Goal: Information Seeking & Learning: Check status

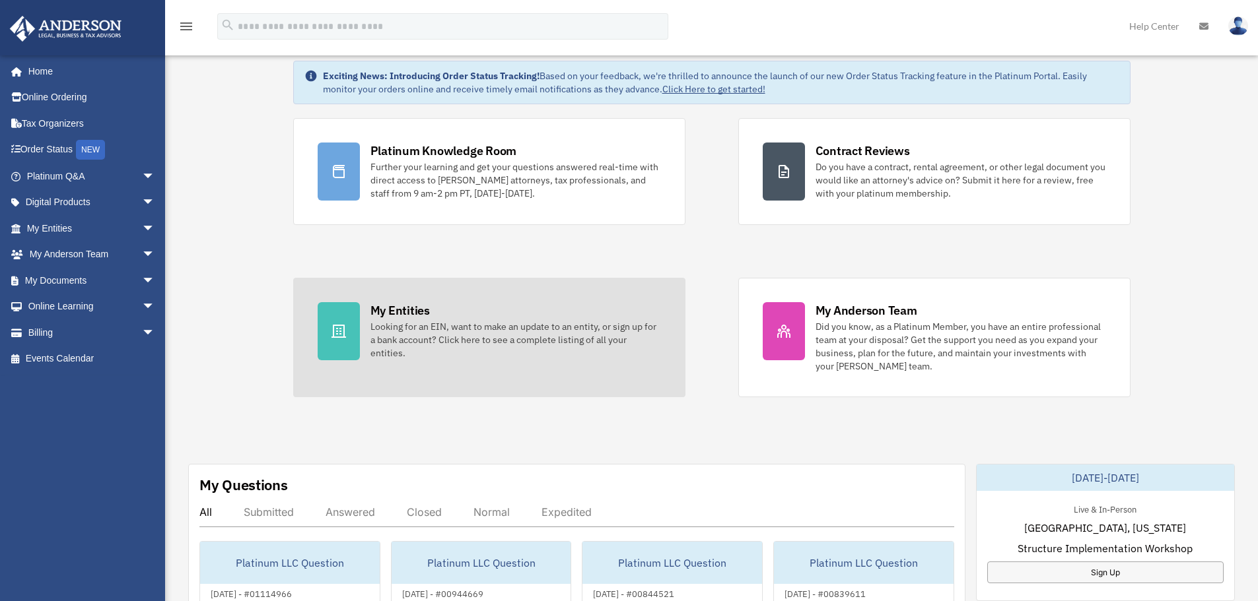
scroll to position [330, 0]
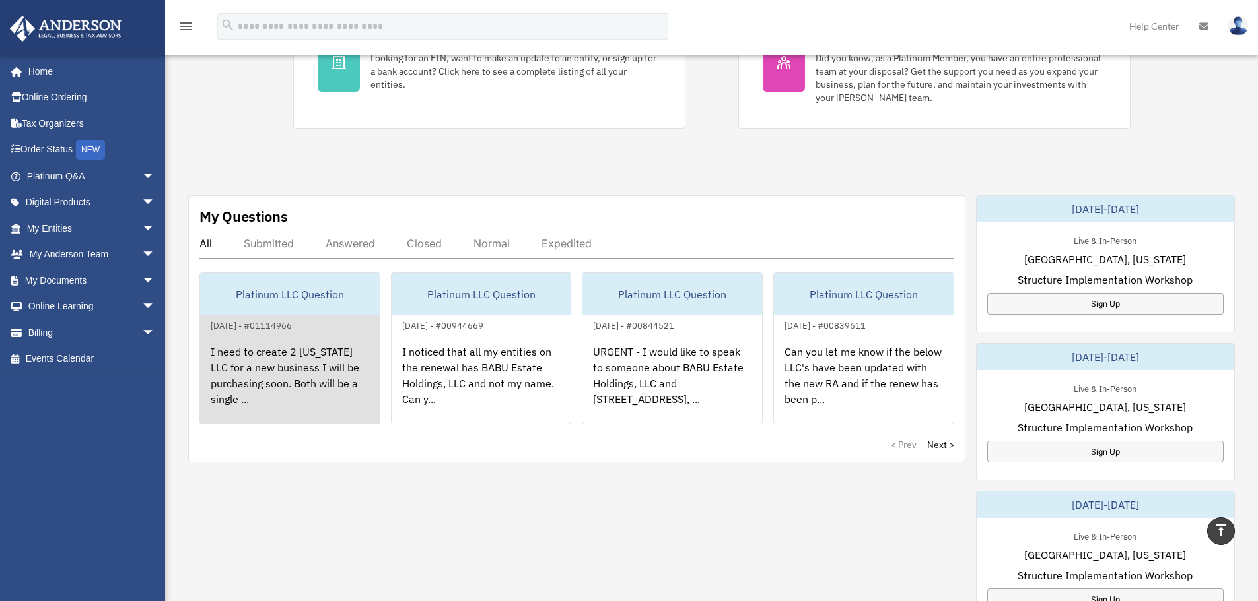
click at [274, 395] on div "I need to create 2 [US_STATE] LLC for a new business I will be purchasing soon.…" at bounding box center [290, 384] width 180 height 103
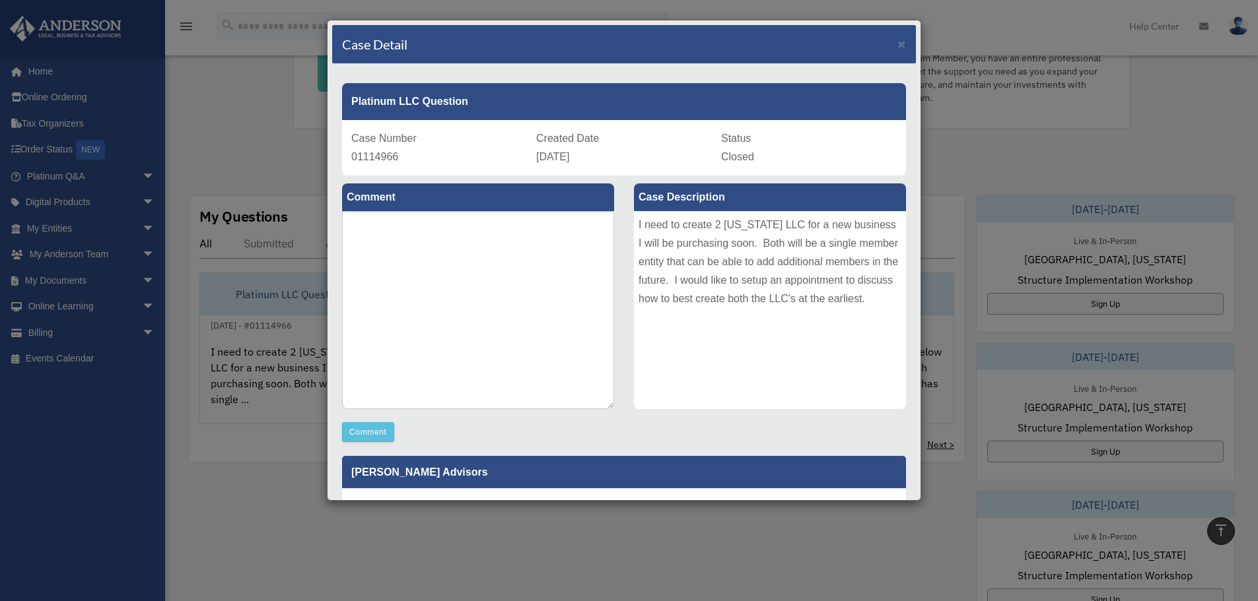
drag, startPoint x: 850, startPoint y: 85, endPoint x: 469, endPoint y: 426, distance: 511.5
click at [467, 428] on div "Comment" at bounding box center [478, 432] width 272 height 20
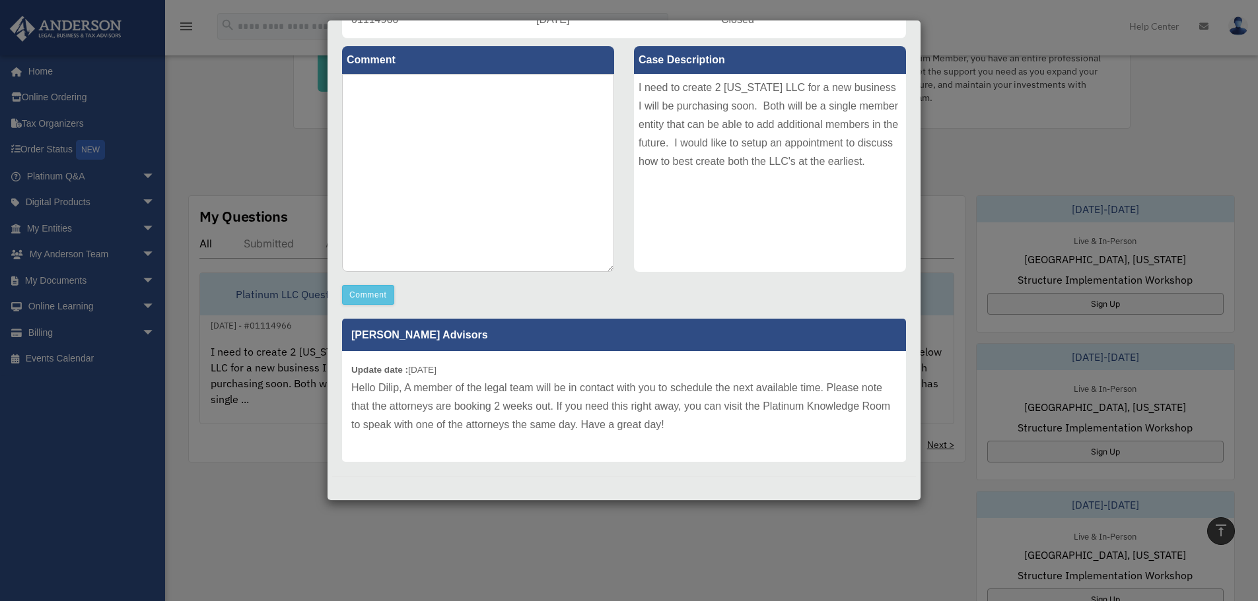
scroll to position [139, 0]
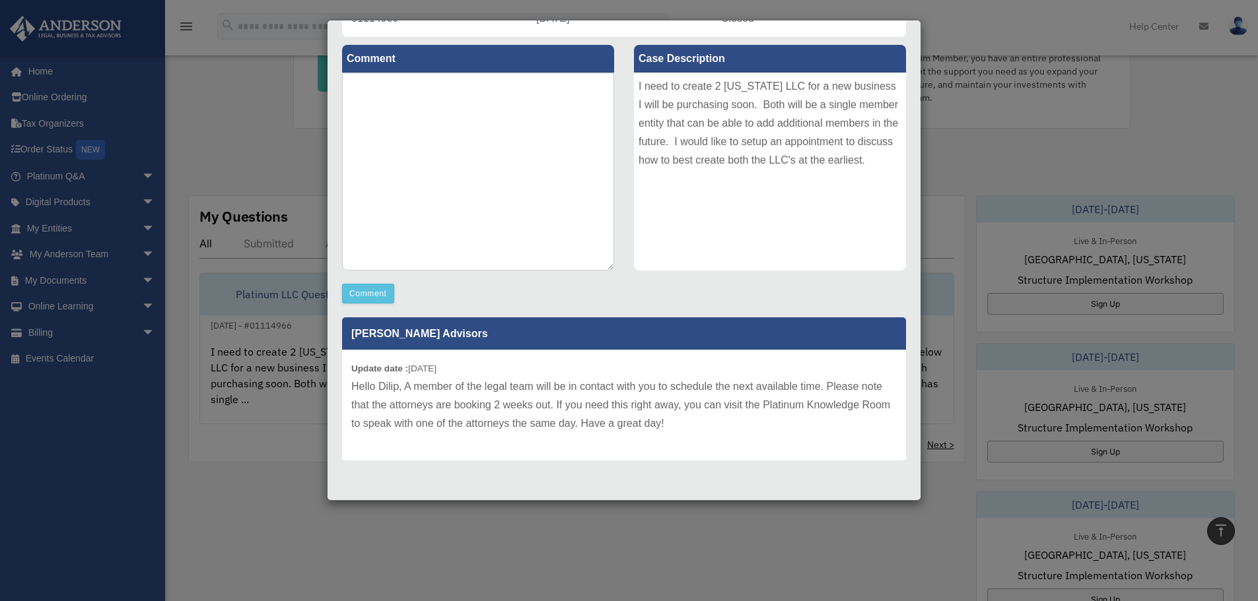
click at [406, 399] on p "Hello Dilip, A member of the legal team will be in contact with you to schedule…" at bounding box center [623, 405] width 545 height 55
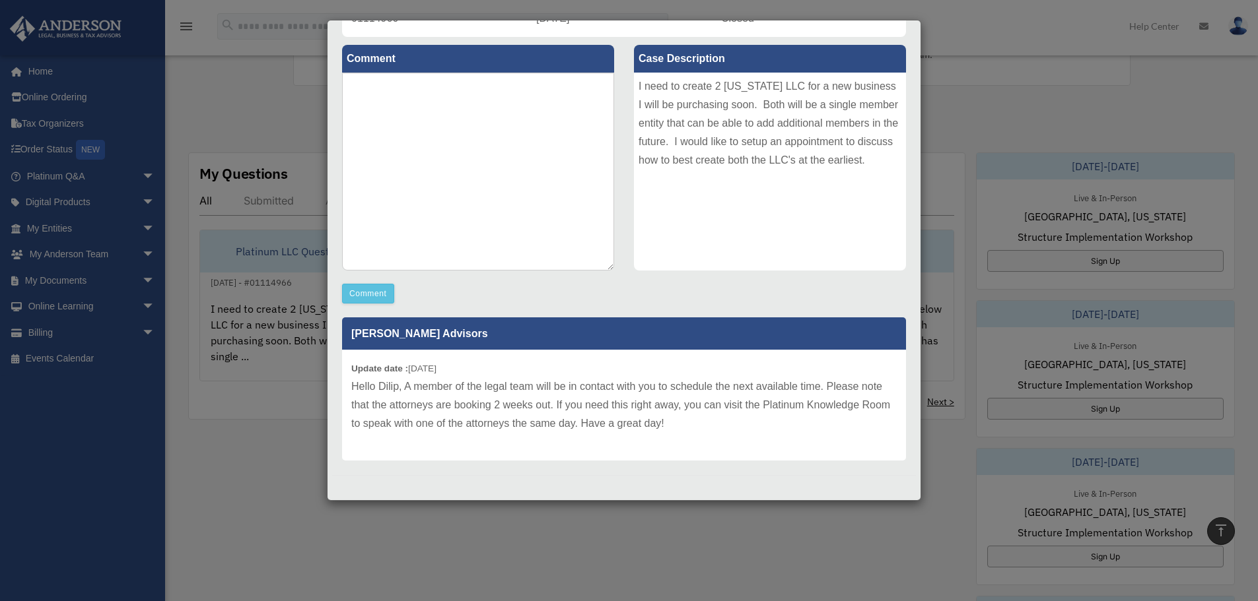
scroll to position [396, 0]
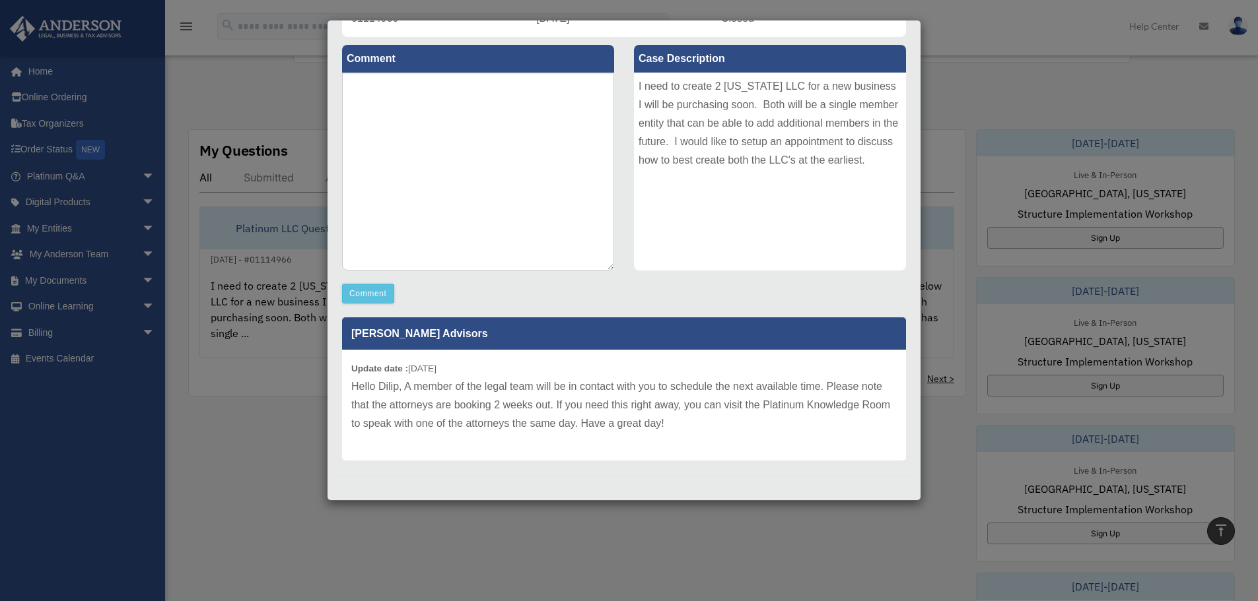
click at [253, 321] on div "Case Detail × Platinum LLC Question Case Number 01114966 Created Date [DATE] St…" at bounding box center [629, 300] width 1258 height 601
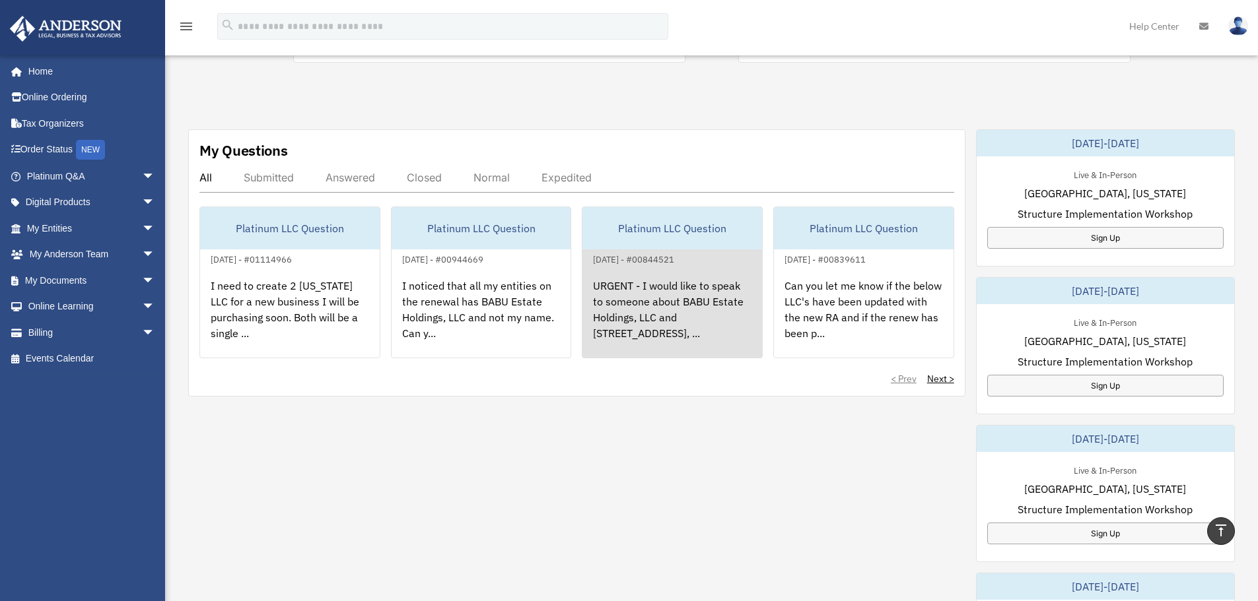
click at [694, 342] on div "URGENT - I would like to speak to someone about BABU Estate Holdings, LLC and […" at bounding box center [672, 318] width 180 height 103
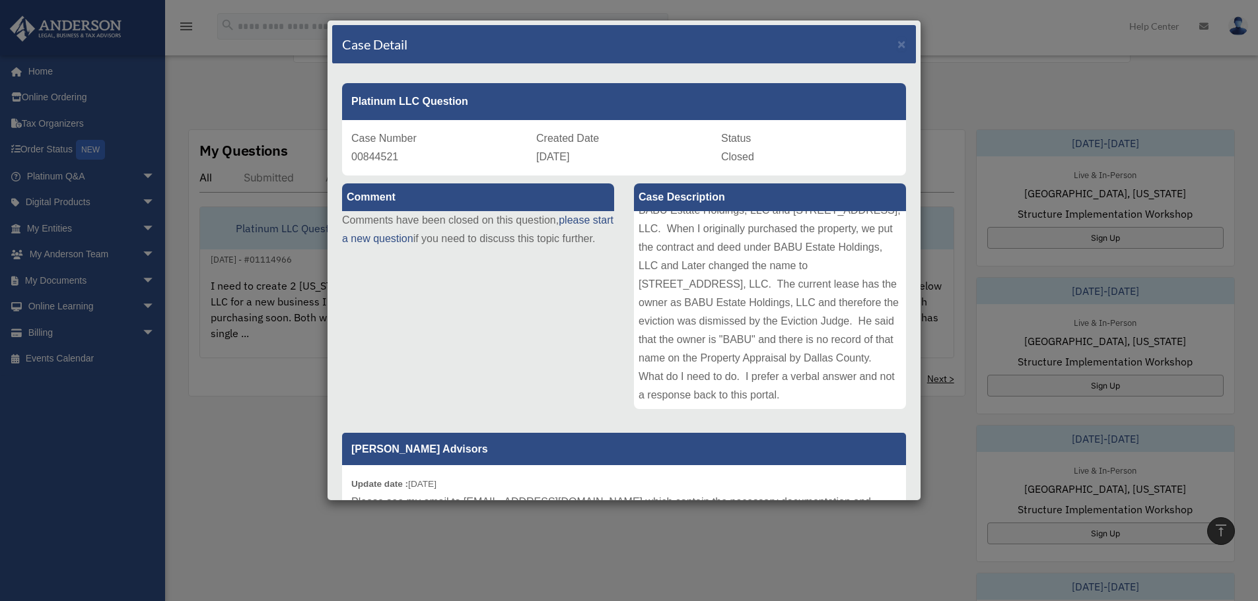
scroll to position [66, 0]
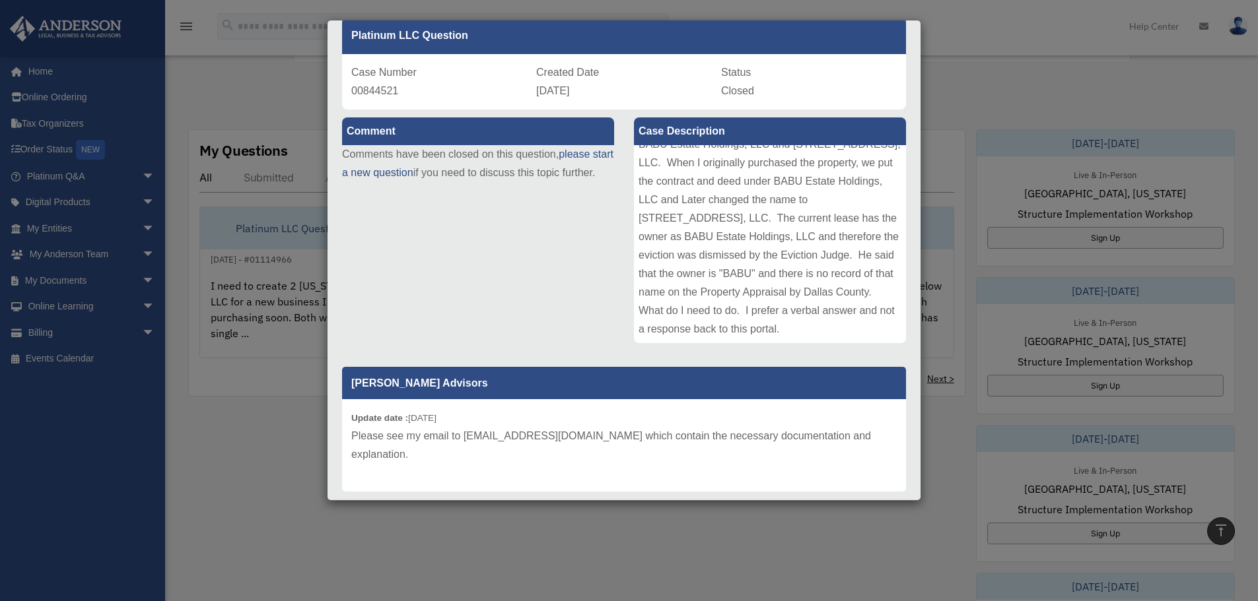
click at [939, 38] on div "Case Detail × Platinum LLC Question Case Number 00844521 Created Date [DATE] St…" at bounding box center [629, 300] width 1258 height 601
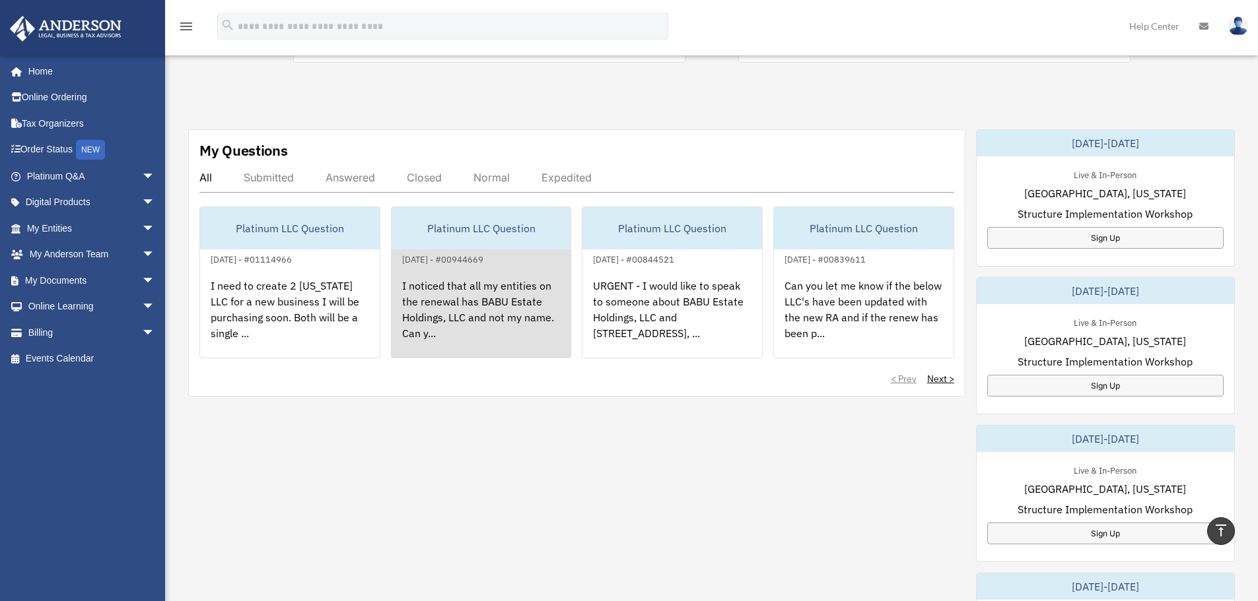
click at [497, 304] on div "I noticed that all my entities on the renewal has BABU Estate Holdings, LLC and…" at bounding box center [481, 318] width 180 height 103
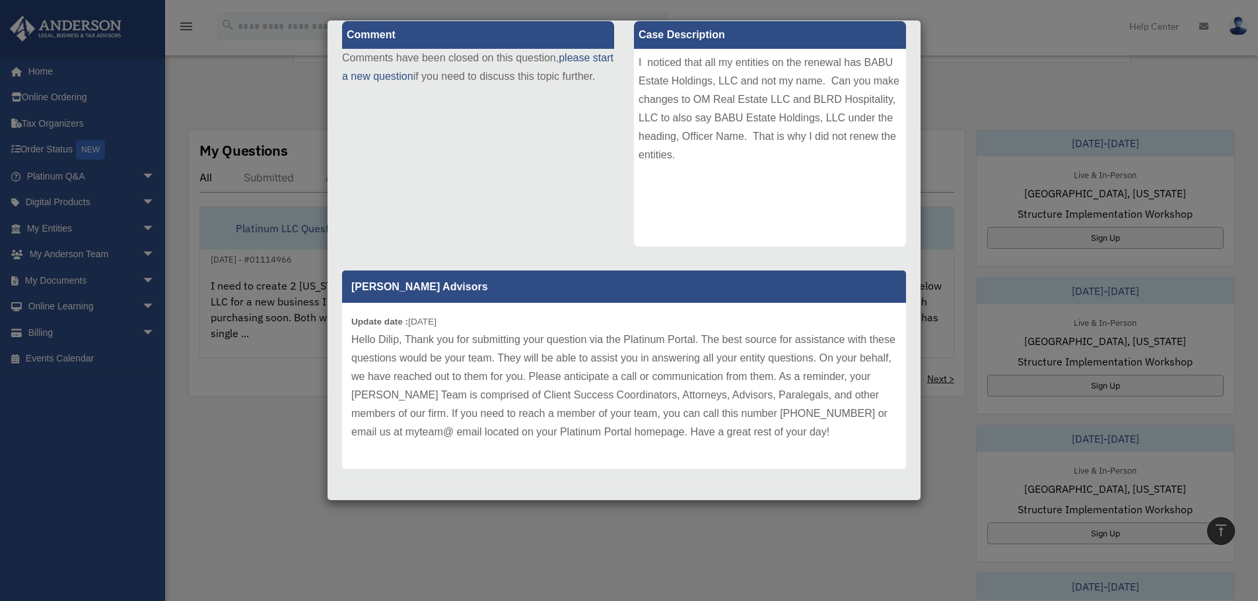
scroll to position [171, 0]
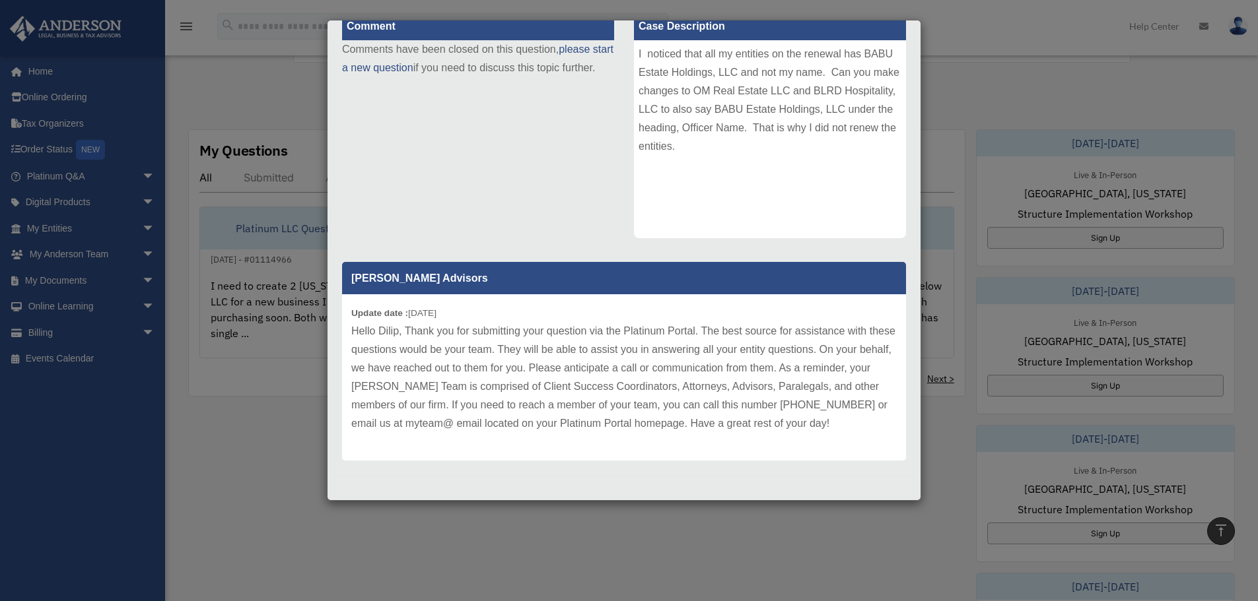
click at [294, 289] on div "Case Detail × Platinum LLC Question Case Number 00944669 Created Date [DATE] St…" at bounding box center [629, 300] width 1258 height 601
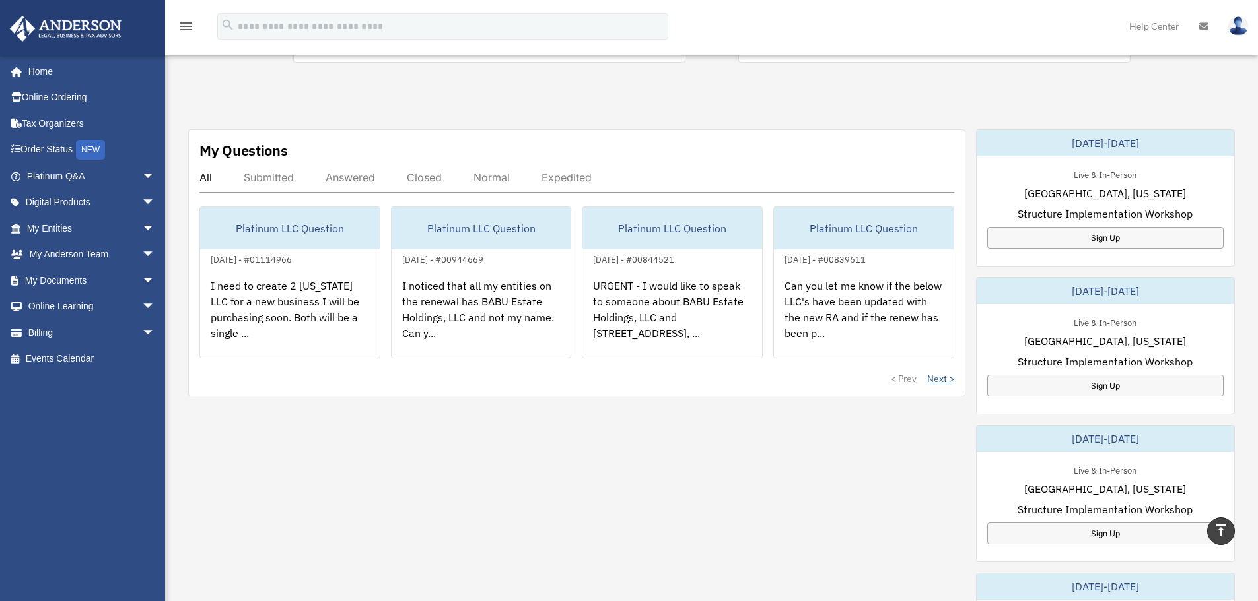
click at [938, 377] on link "Next >" at bounding box center [940, 378] width 27 height 13
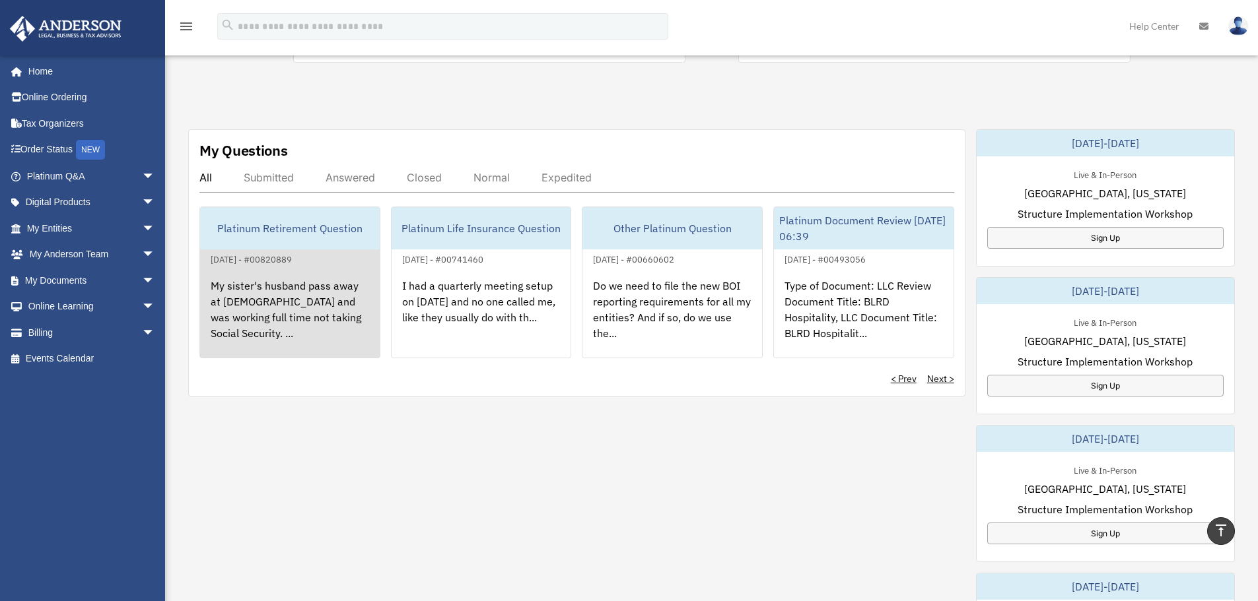
click at [290, 280] on div "My sister's husband pass away at [DEMOGRAPHIC_DATA] and was working full time n…" at bounding box center [290, 318] width 180 height 103
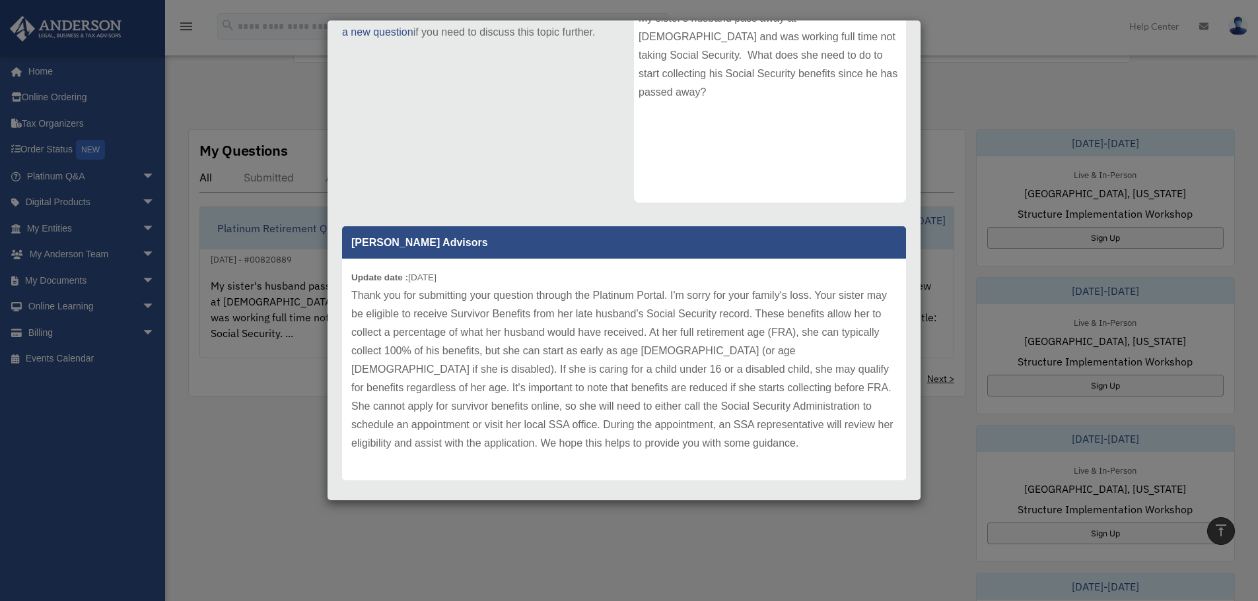
scroll to position [226, 0]
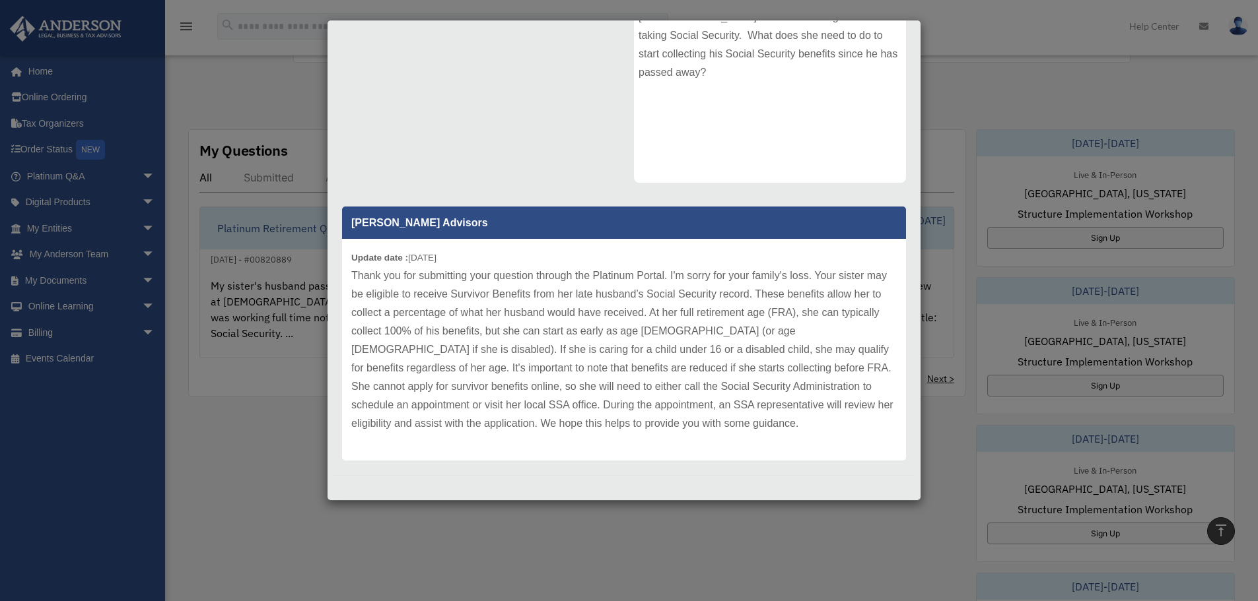
click at [267, 331] on div "Case Detail × Platinum Retirement Question Case Number 00820889 Created Date [D…" at bounding box center [629, 300] width 1258 height 601
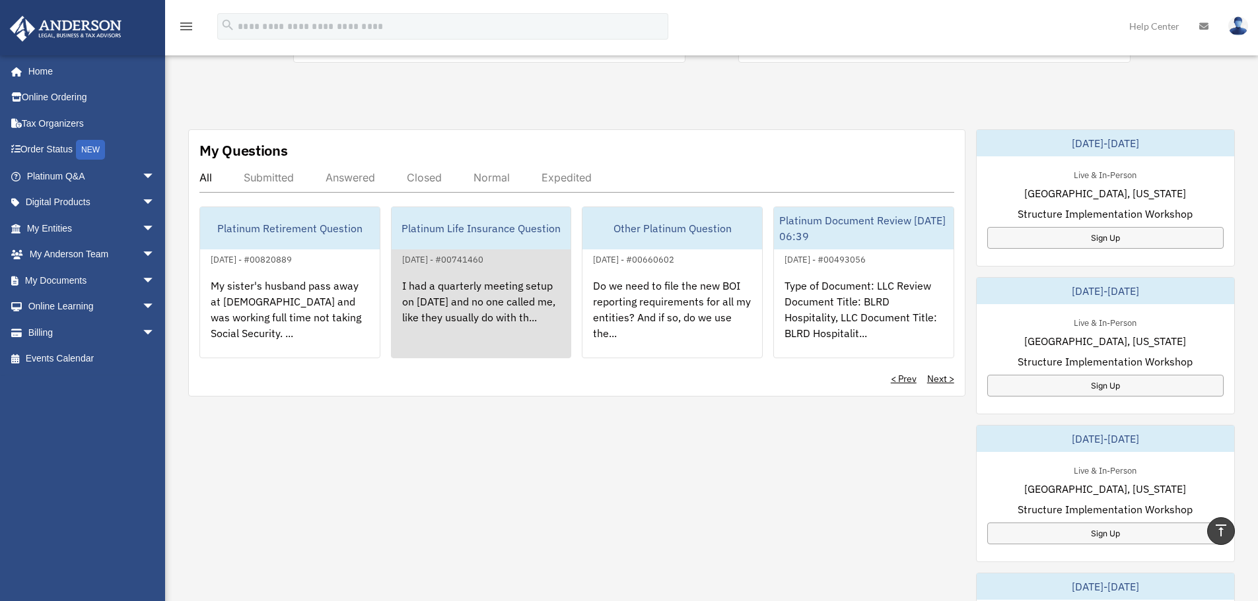
click at [494, 322] on div "I had a quarterly meeting setup on [DATE] and no one called me, like they usual…" at bounding box center [481, 318] width 180 height 103
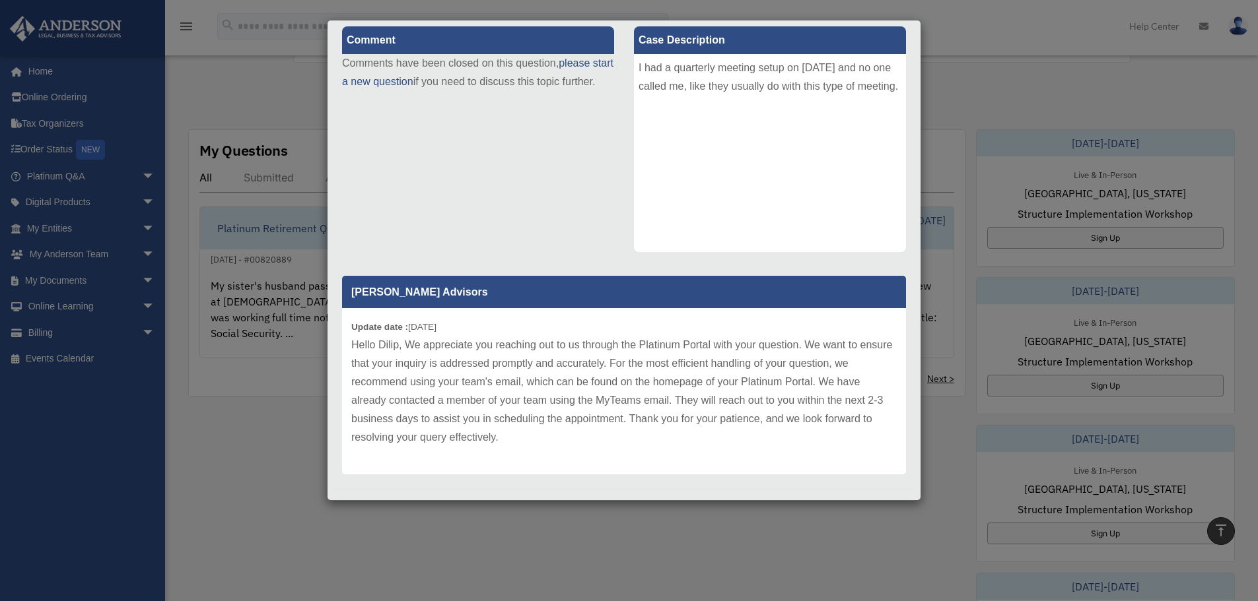
scroll to position [171, 0]
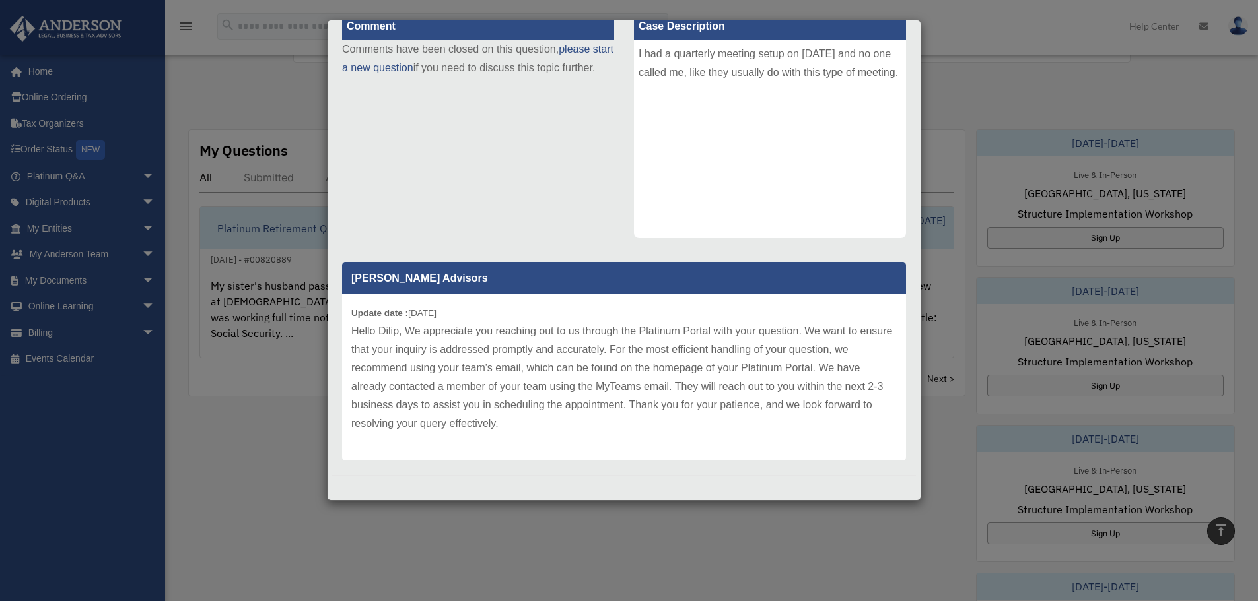
click at [310, 362] on div "Case Detail × Platinum Life Insurance Question Case Number 00741460 Created Dat…" at bounding box center [629, 300] width 1258 height 601
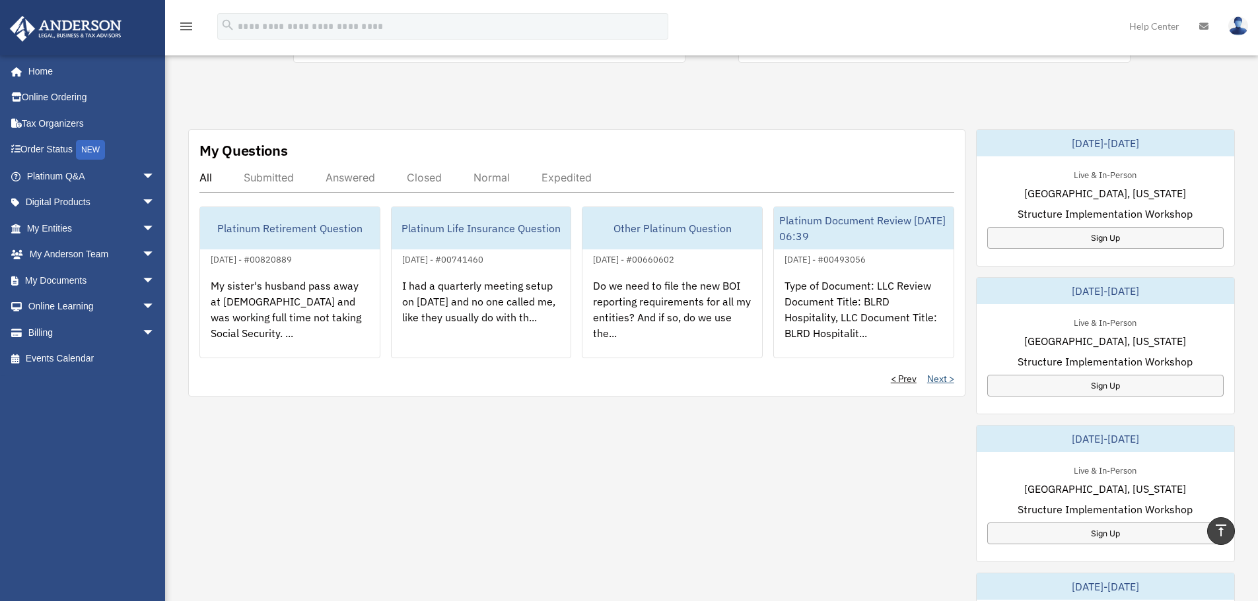
click at [947, 382] on link "Next >" at bounding box center [940, 378] width 27 height 13
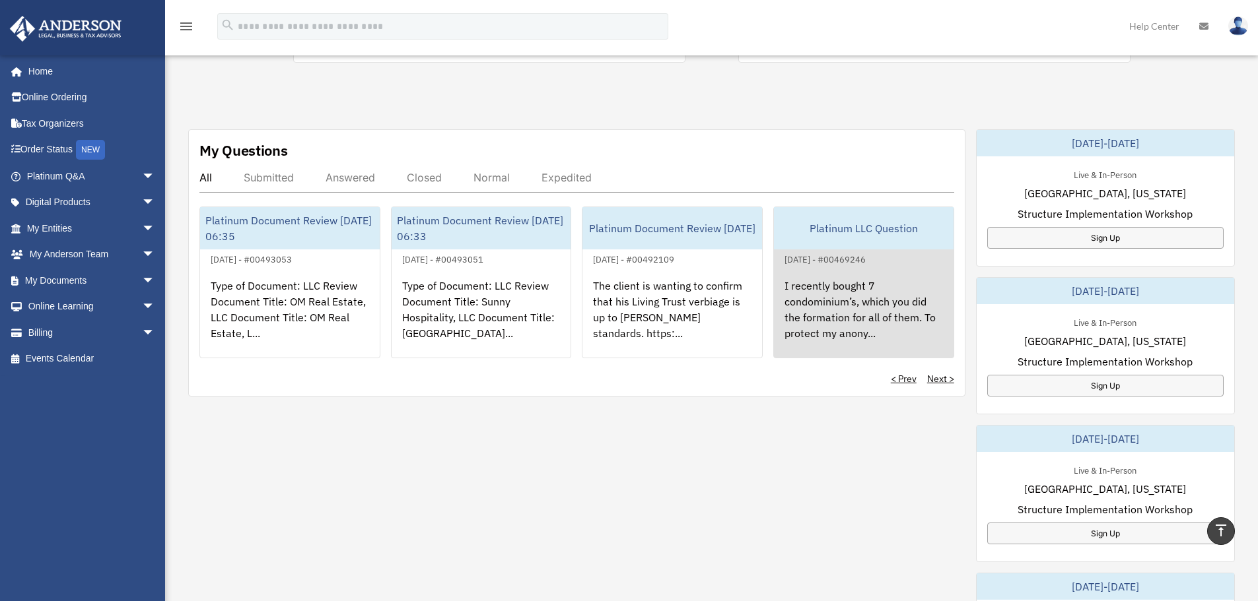
click at [904, 331] on div "I recently bought 7 condominium’s, which you did the formation for all of them.…" at bounding box center [864, 318] width 180 height 103
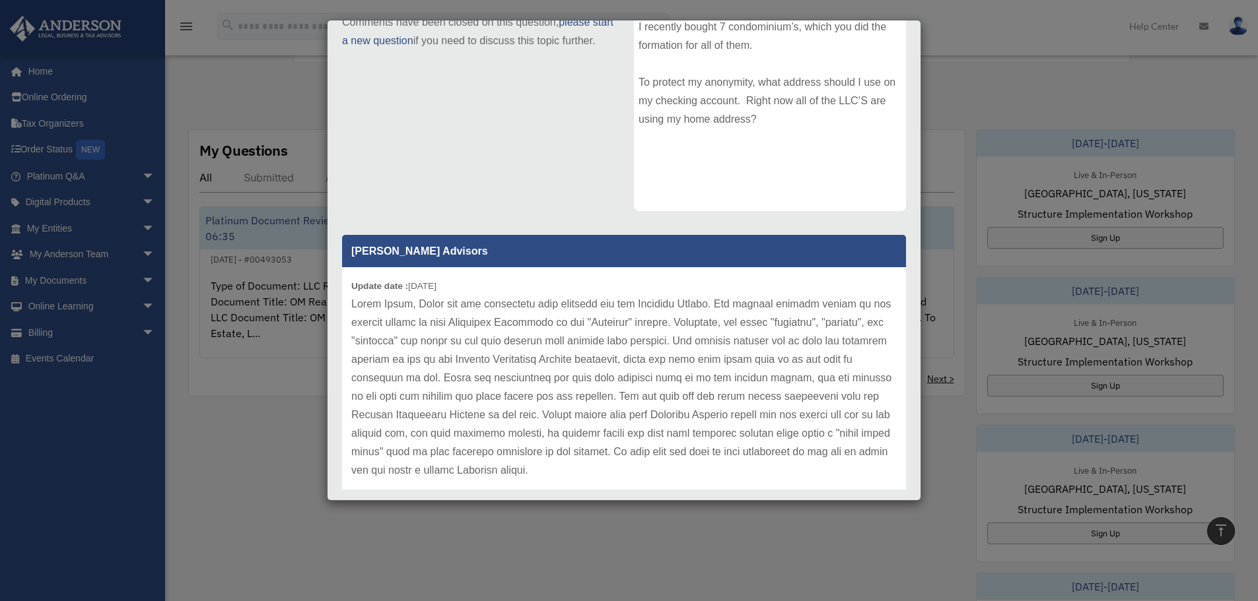
scroll to position [18, 0]
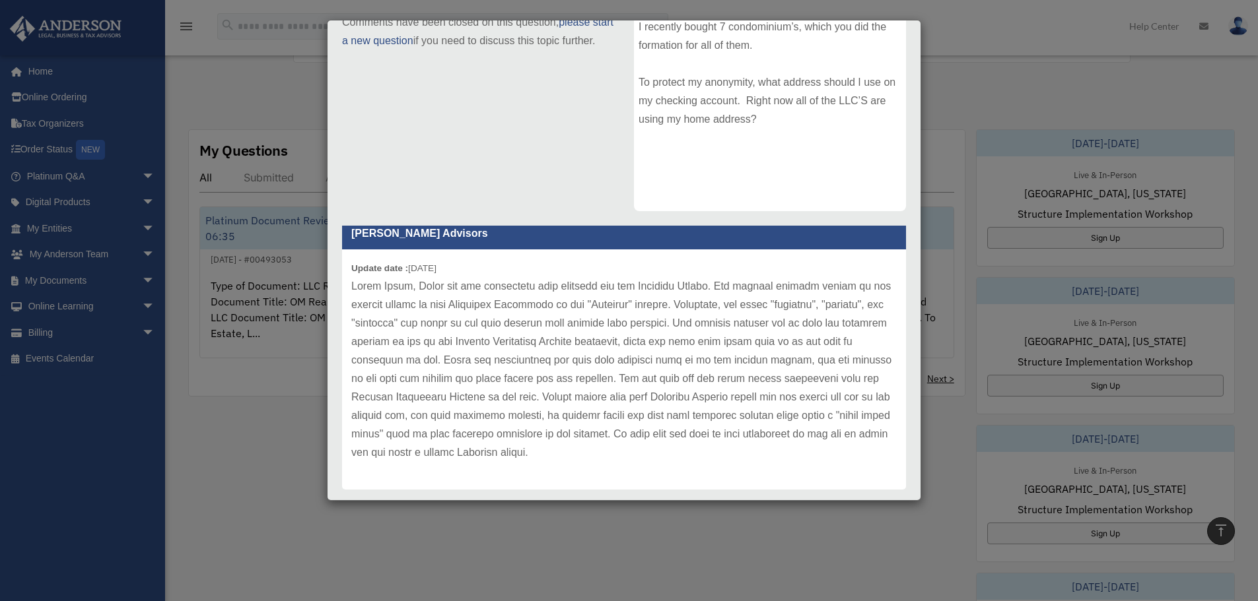
click at [255, 400] on div "Case Detail × Platinum LLC Question Case Number 00469246 Created Date [DATE] St…" at bounding box center [629, 300] width 1258 height 601
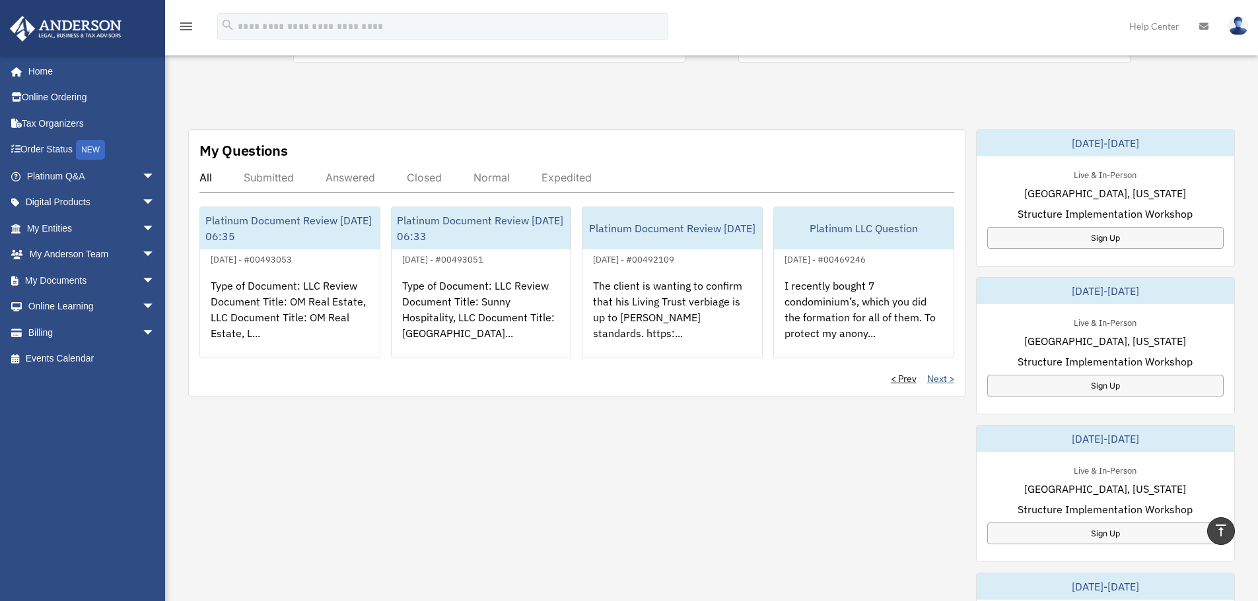
click at [929, 378] on link "Next >" at bounding box center [940, 378] width 27 height 13
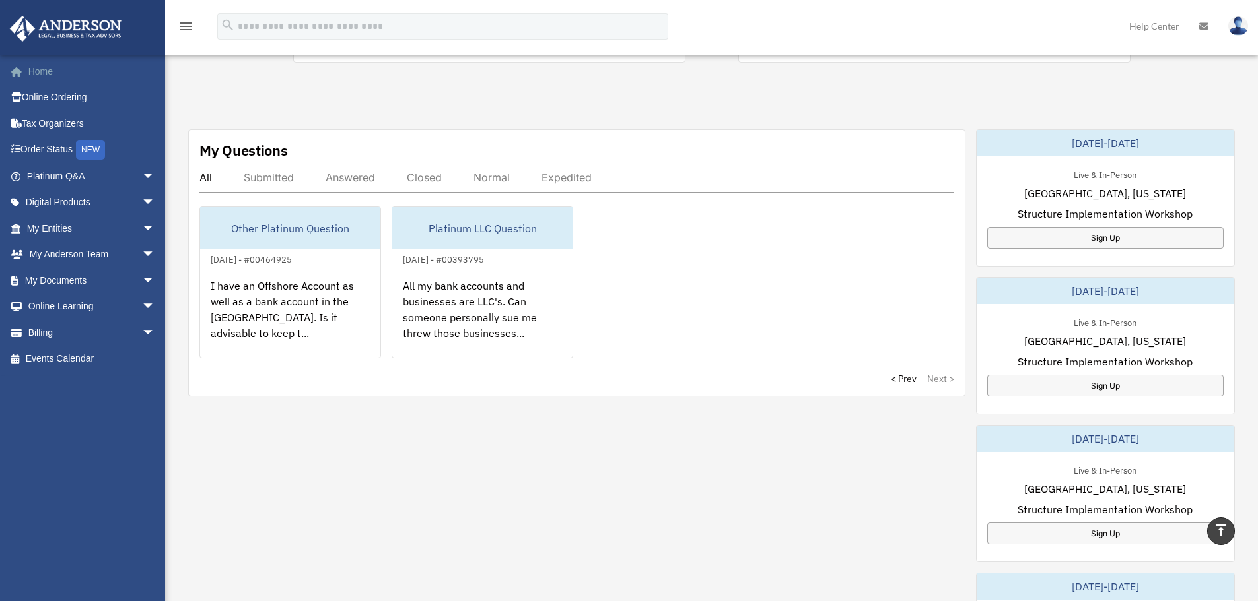
click at [49, 66] on link "Home" at bounding box center [92, 71] width 166 height 26
